Goal: Transaction & Acquisition: Book appointment/travel/reservation

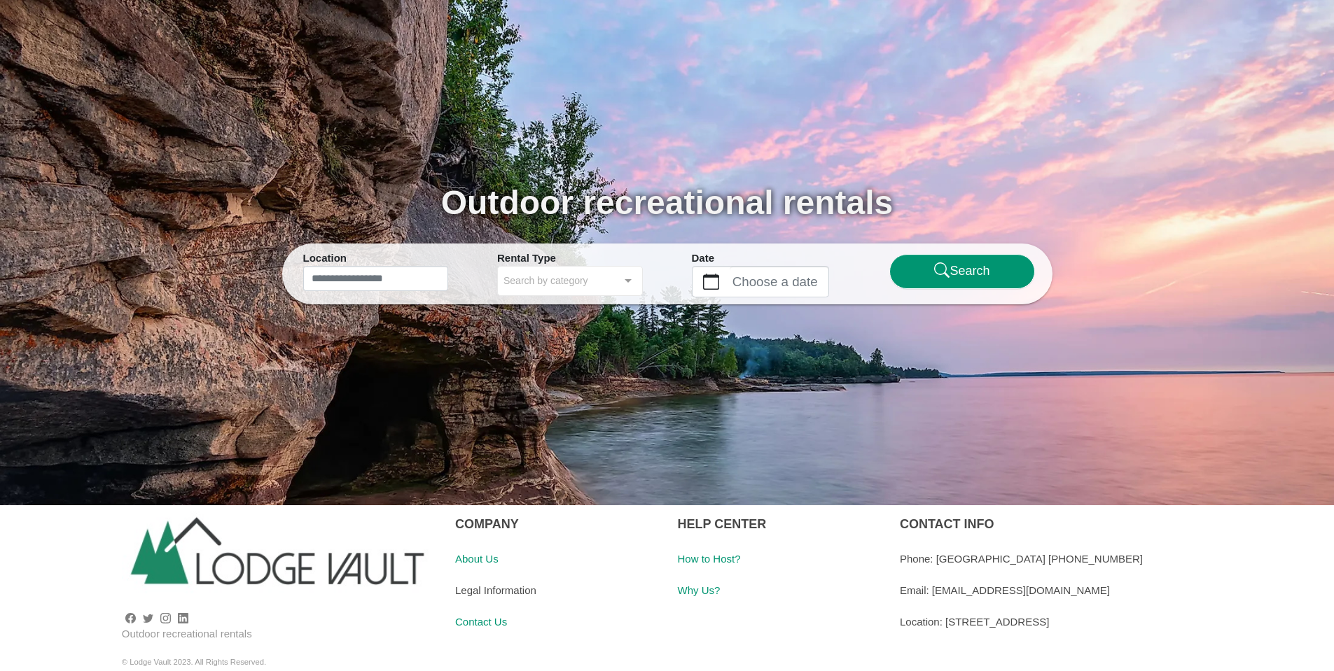
scroll to position [91, 0]
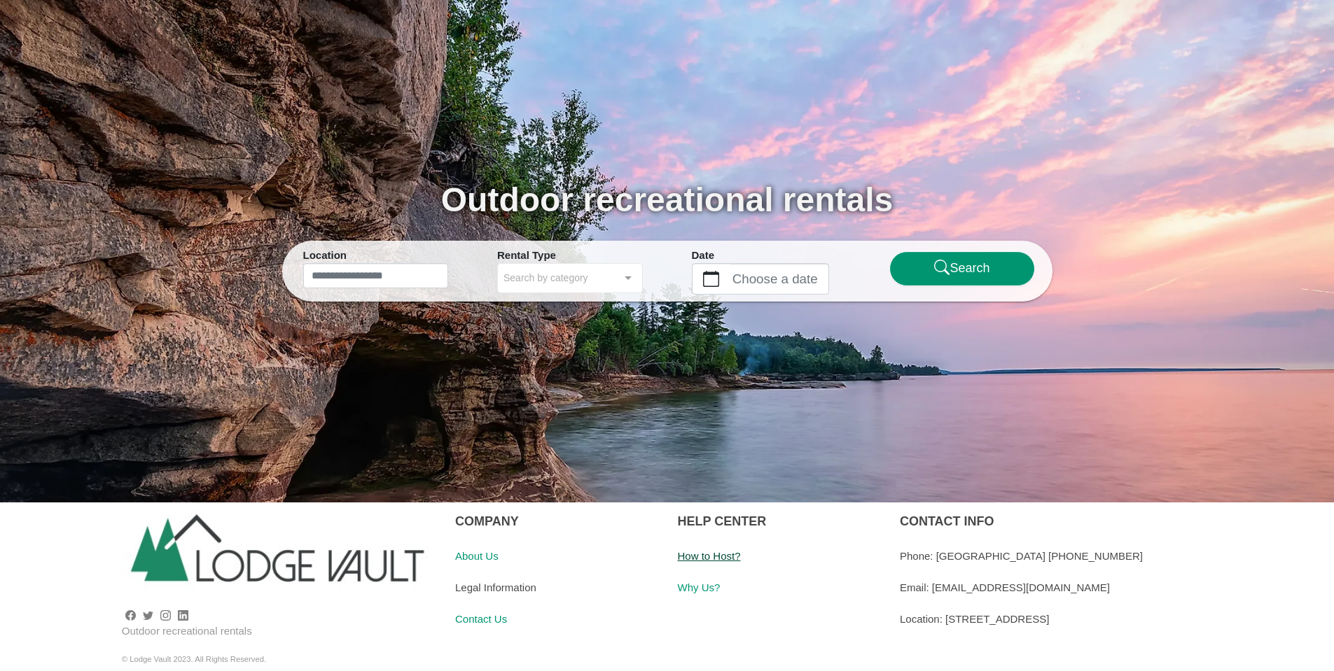
click at [715, 559] on link "How to Host?" at bounding box center [708, 556] width 63 height 12
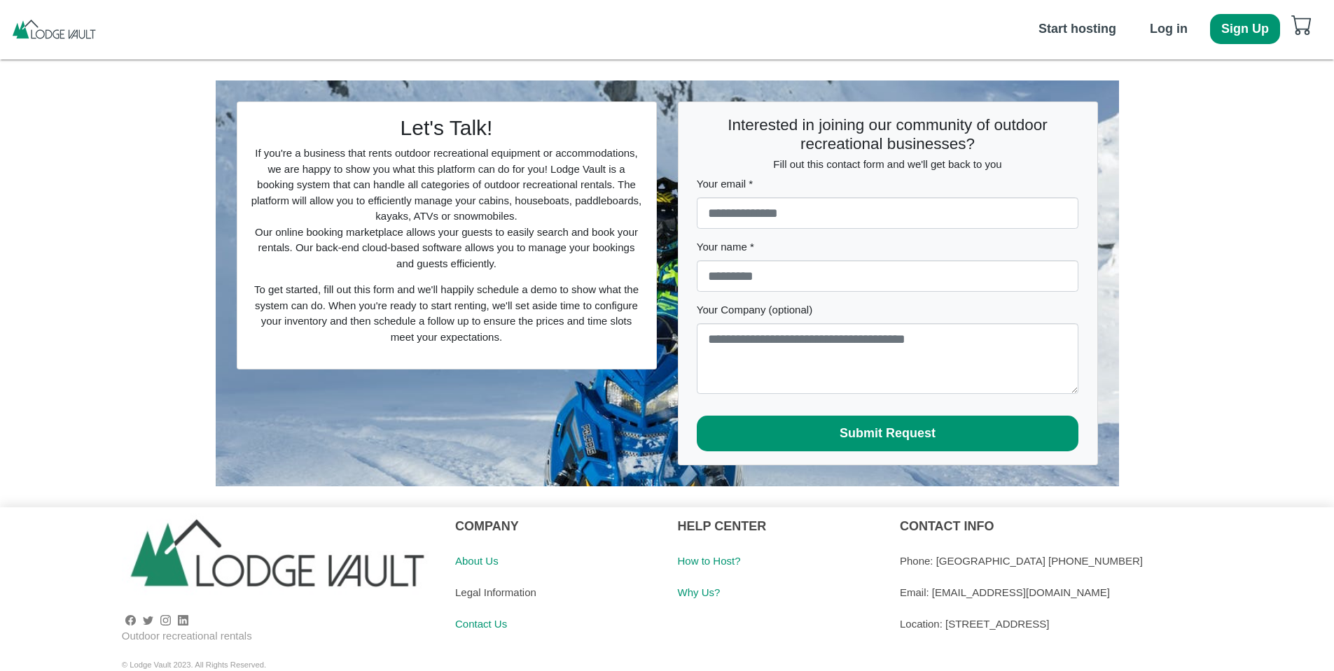
scroll to position [8, 0]
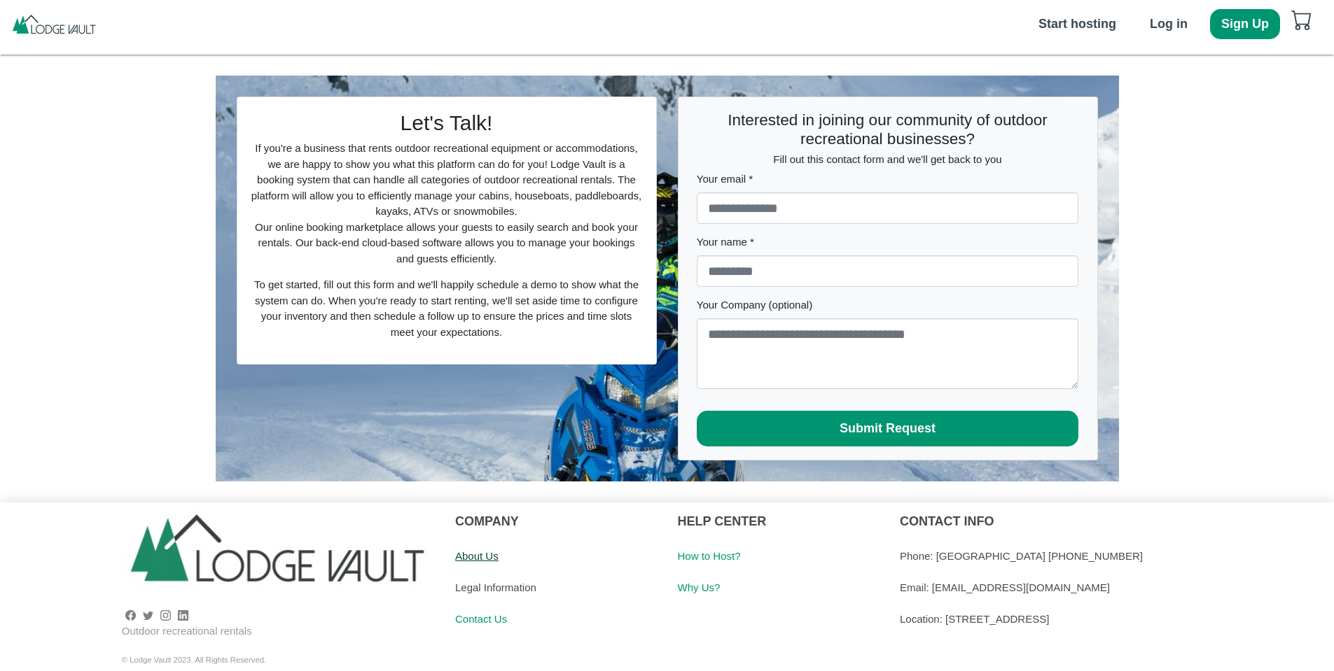
click at [480, 555] on link "About Us" at bounding box center [476, 556] width 43 height 12
drag, startPoint x: 1056, startPoint y: 592, endPoint x: 932, endPoint y: 591, distance: 124.6
click at [932, 591] on div "Email: [EMAIL_ADDRESS][DOMAIN_NAME]" at bounding box center [1112, 588] width 424 height 32
copy div "[EMAIL_ADDRESS][DOMAIN_NAME]"
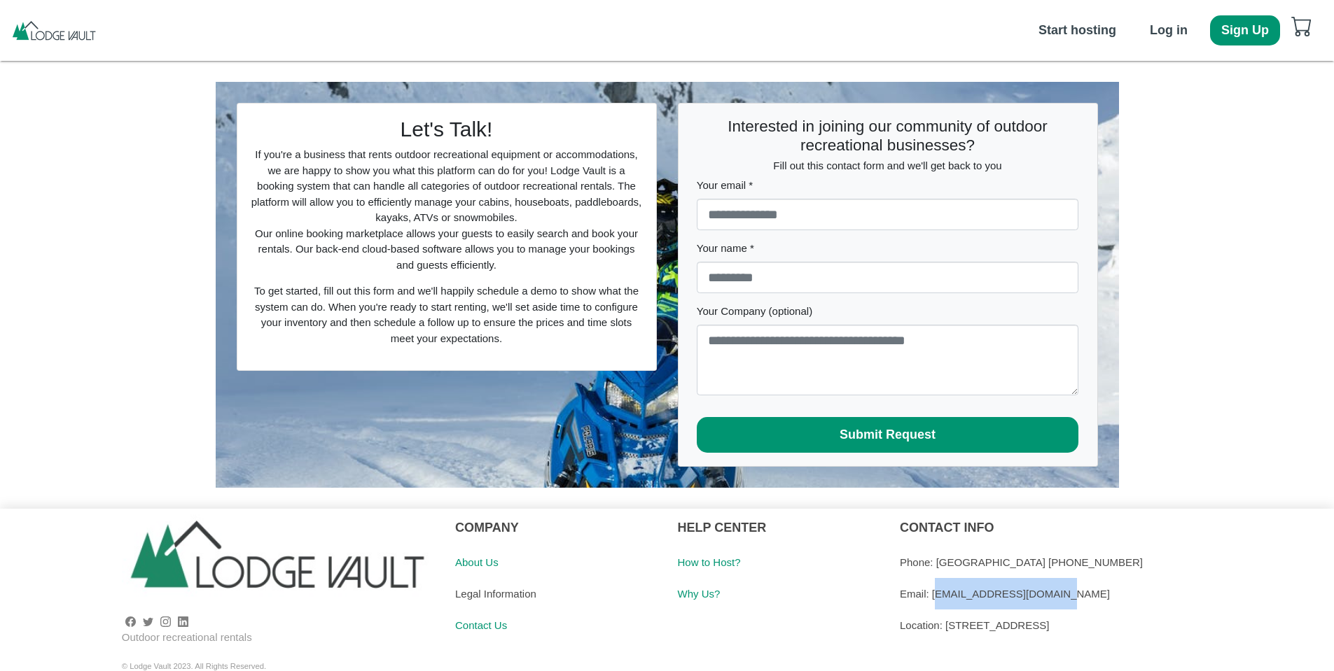
scroll to position [0, 0]
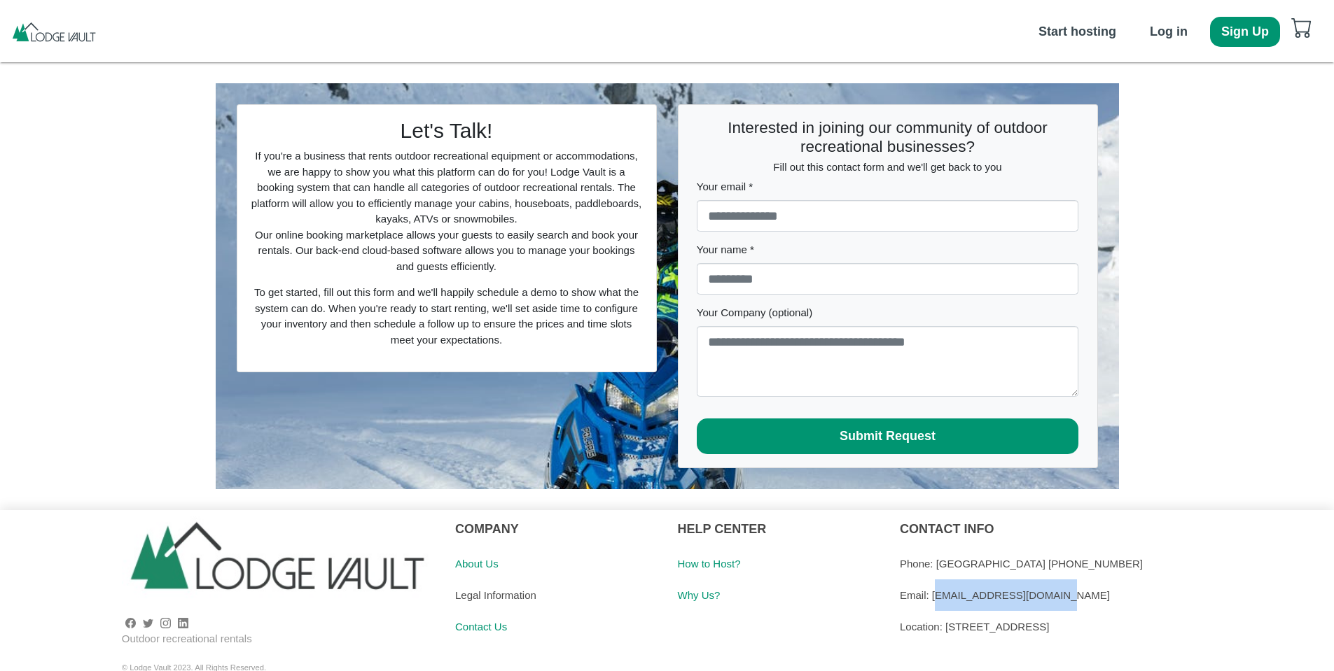
click at [50, 23] on img at bounding box center [54, 31] width 87 height 21
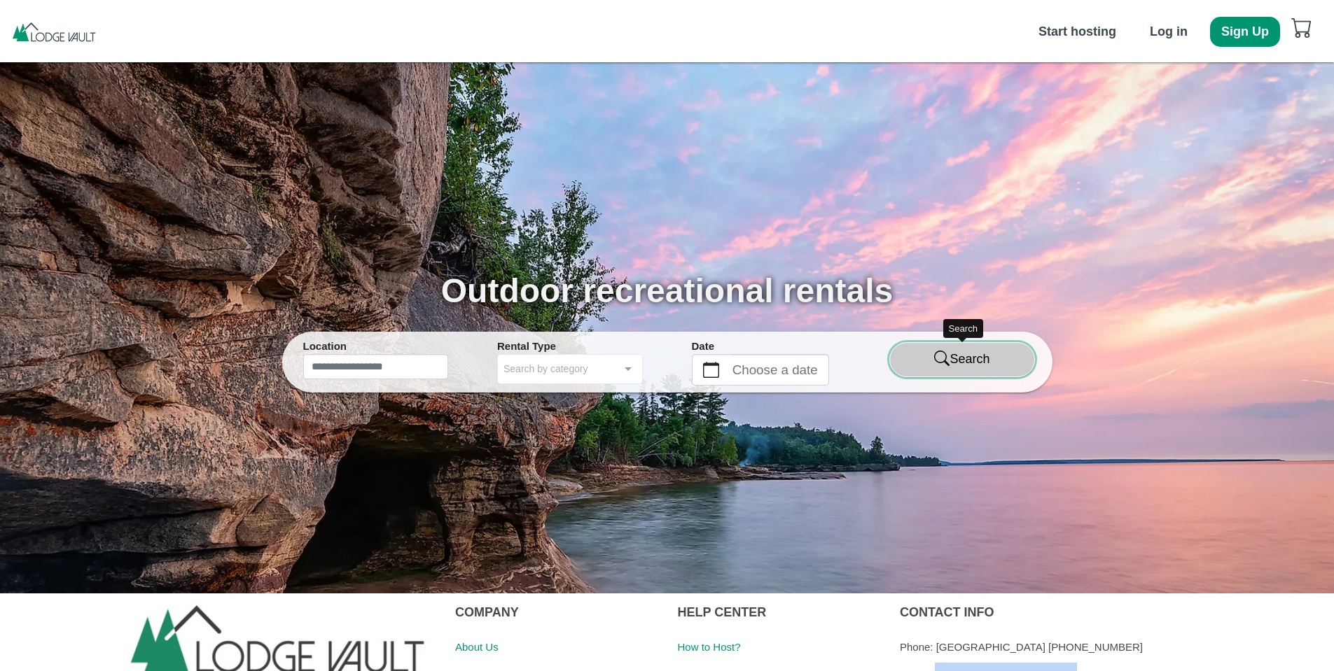
click at [975, 363] on button "Search" at bounding box center [962, 359] width 146 height 35
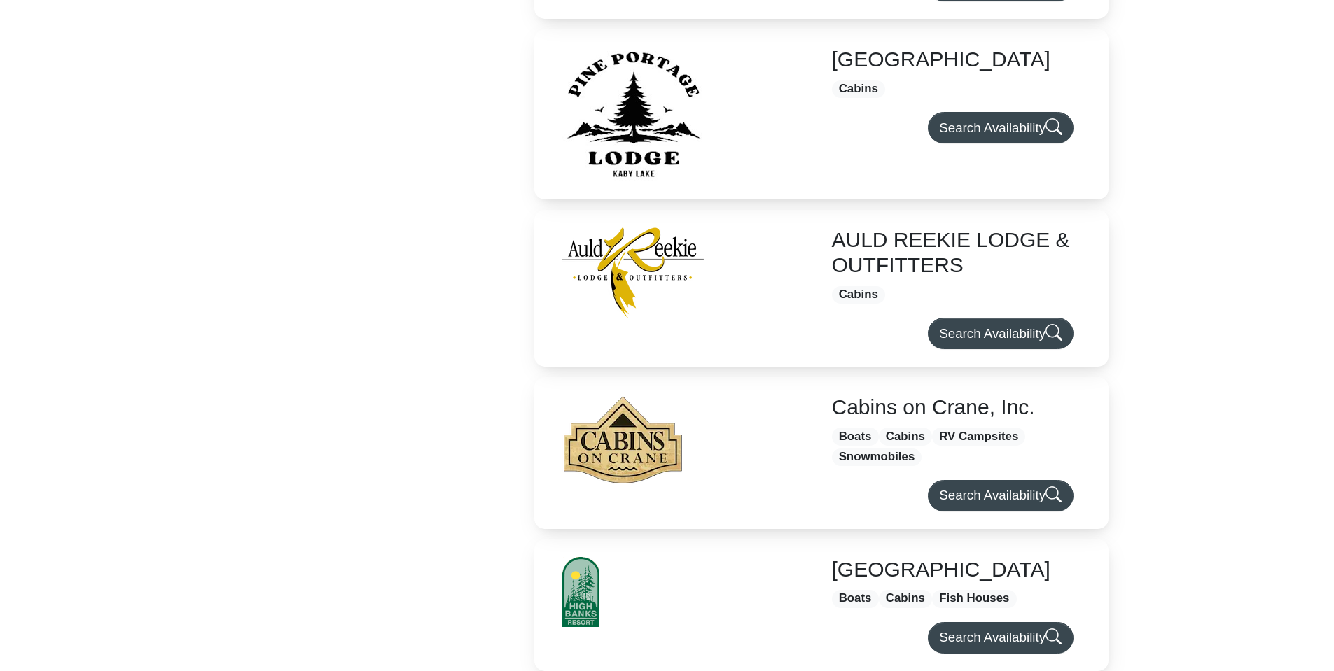
scroll to position [980, 0]
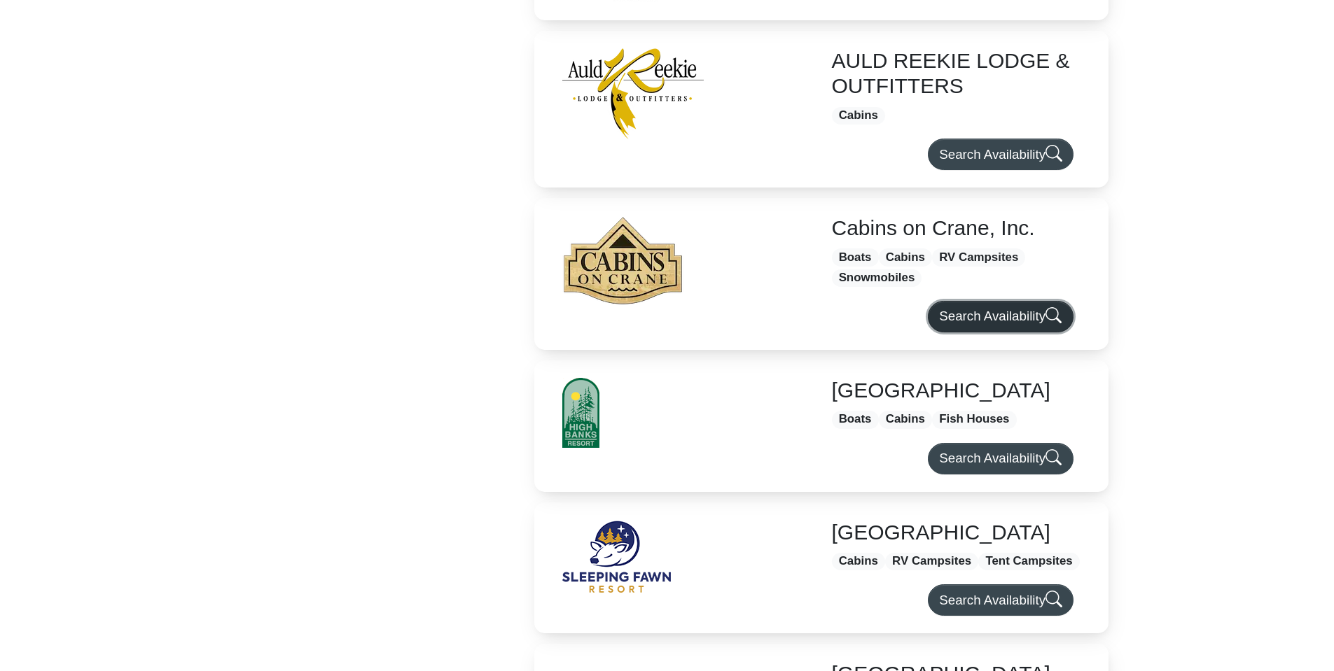
click at [965, 330] on button "Search Availability" at bounding box center [1000, 317] width 145 height 32
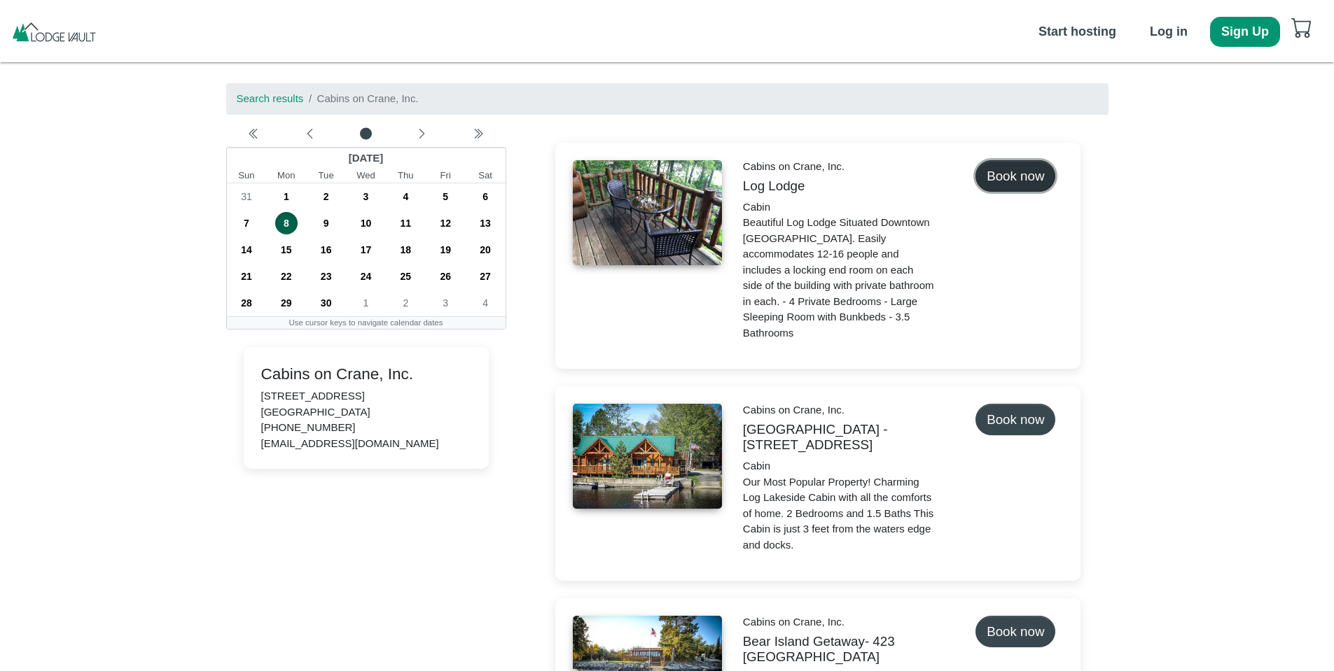
click at [1010, 179] on button "Book now" at bounding box center [1015, 176] width 80 height 32
select select "*"
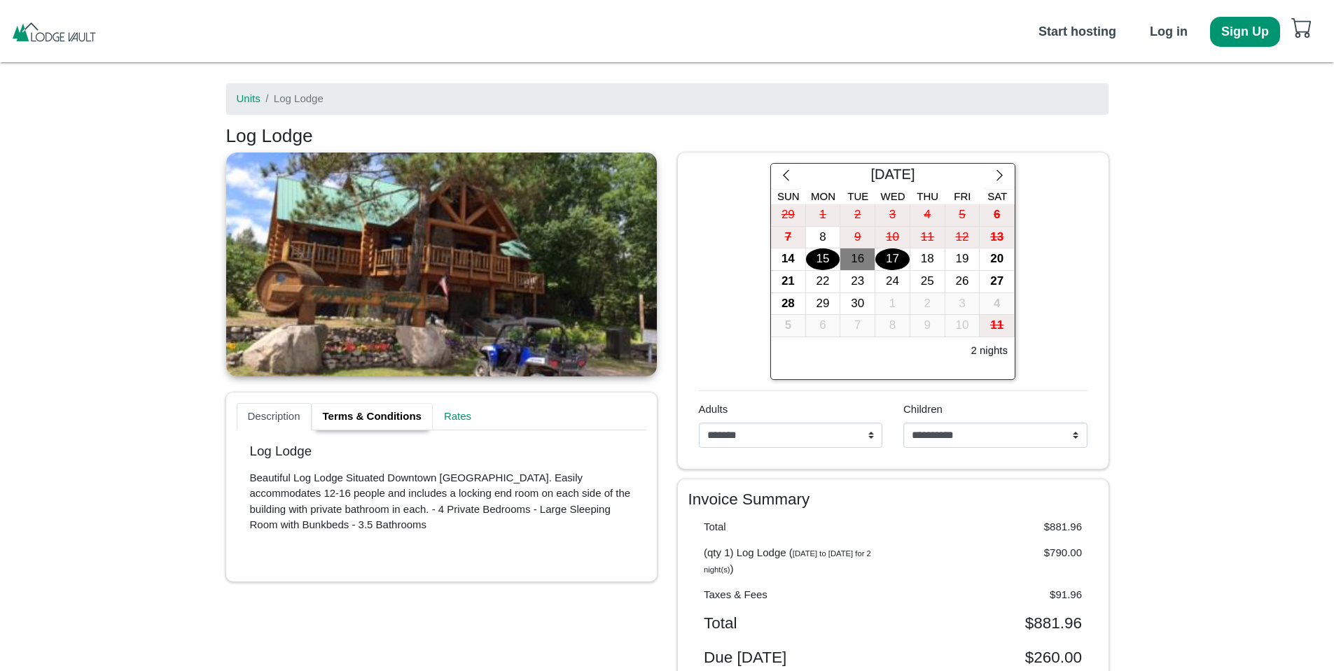
click at [385, 417] on link "Terms & Conditions" at bounding box center [372, 417] width 121 height 28
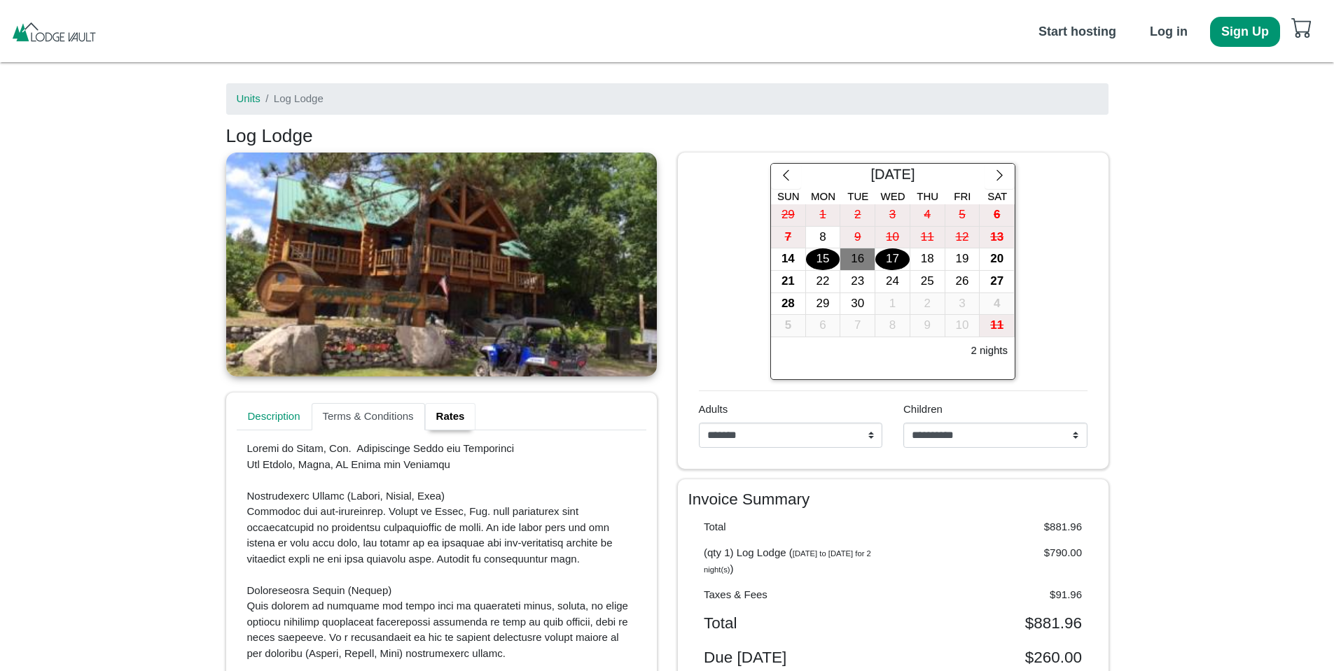
click at [443, 420] on link "Rates" at bounding box center [450, 417] width 51 height 28
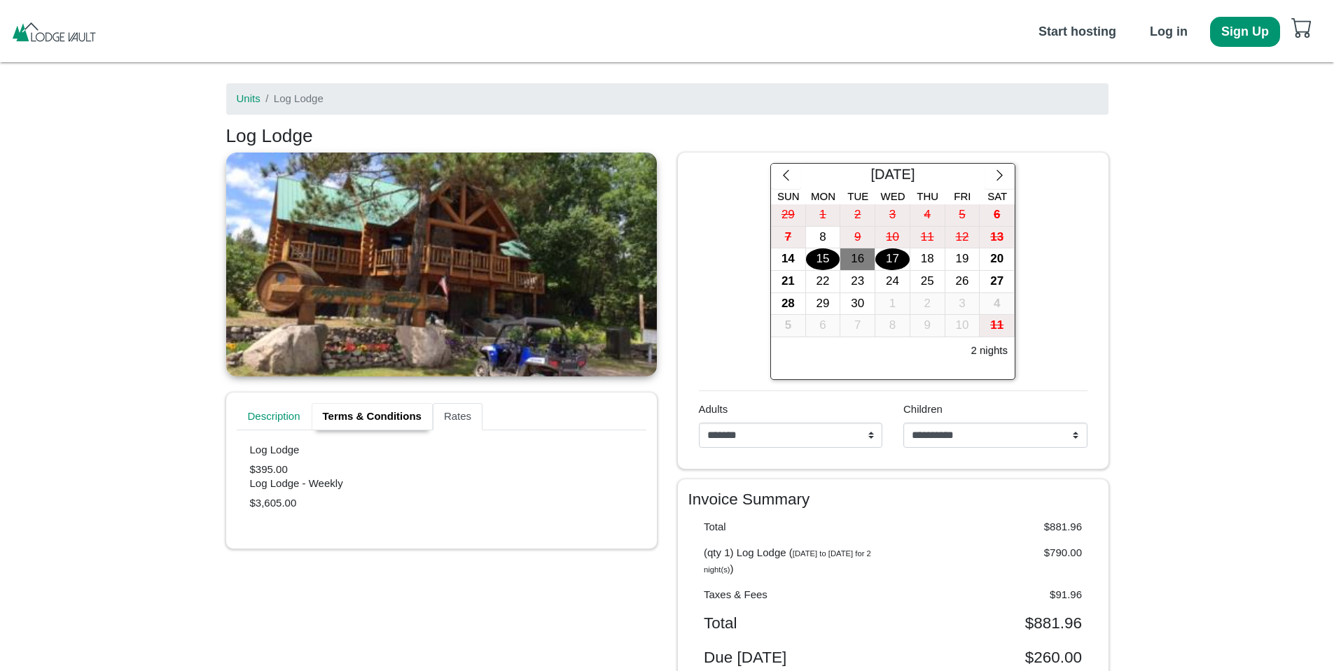
click at [376, 414] on link "Terms & Conditions" at bounding box center [372, 417] width 121 height 28
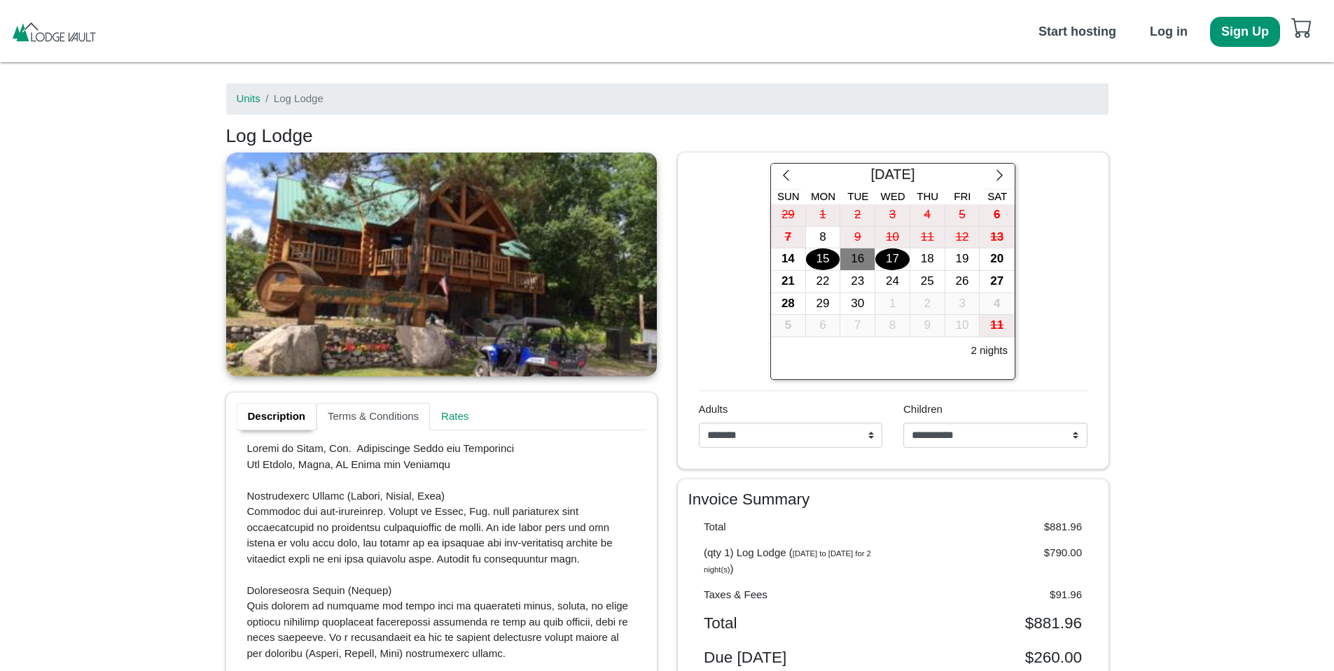
click at [282, 412] on link "Description" at bounding box center [277, 417] width 81 height 28
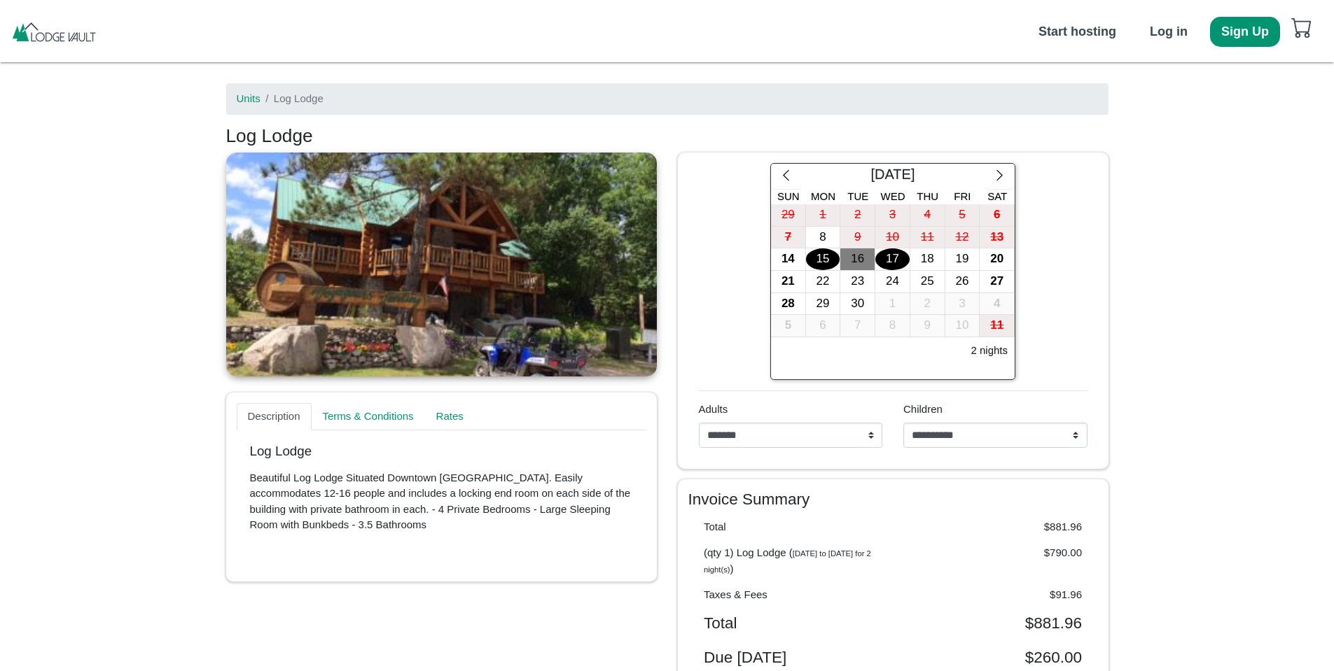
click at [417, 275] on link at bounding box center [441, 265] width 431 height 224
drag, startPoint x: 464, startPoint y: 280, endPoint x: 393, endPoint y: 288, distance: 71.9
click at [393, 288] on link at bounding box center [441, 265] width 431 height 224
click at [1049, 109] on ol "Units Log Lodge" at bounding box center [667, 99] width 882 height 32
click at [978, 91] on ol "Units Log Lodge" at bounding box center [667, 99] width 882 height 32
